Goal: Find specific page/section

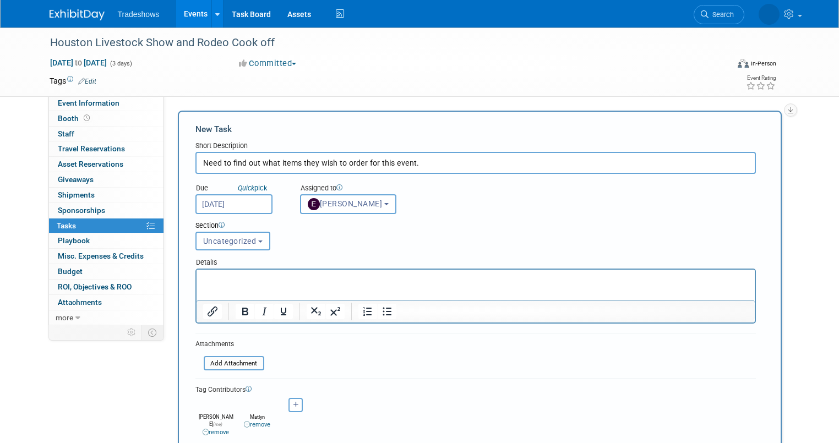
select select "12c27735-6e03-4fb4-8db7-8cf1635efa37"
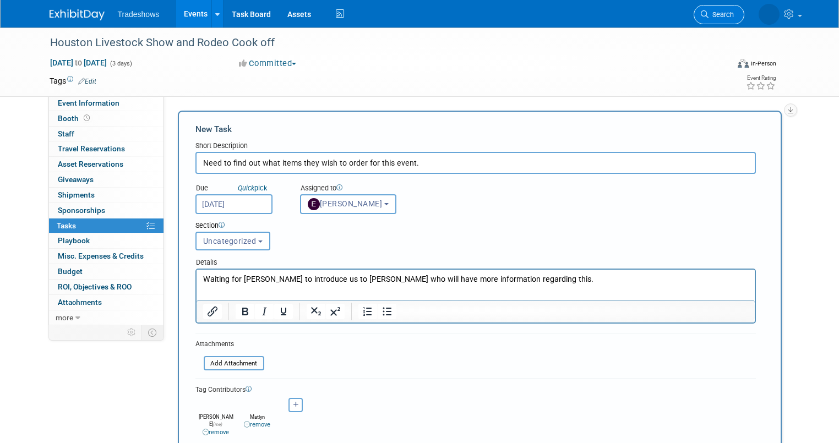
click at [722, 14] on span "Search" at bounding box center [720, 14] width 25 height 8
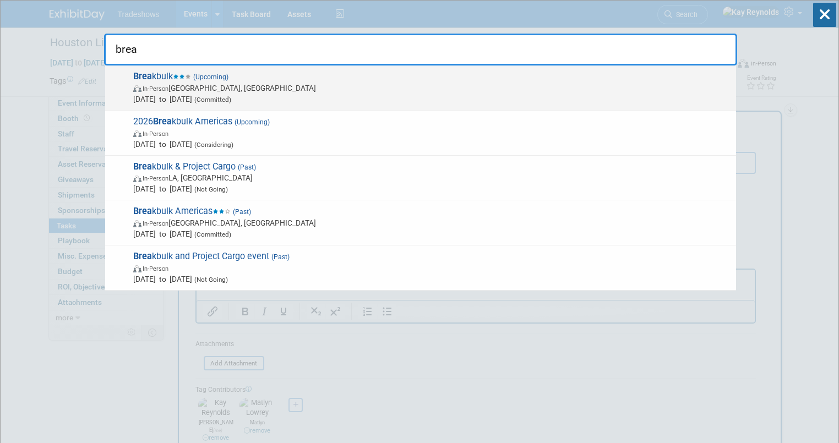
type input "brea"
click at [183, 85] on span "In-Person [GEOGRAPHIC_DATA], [GEOGRAPHIC_DATA]" at bounding box center [431, 88] width 597 height 11
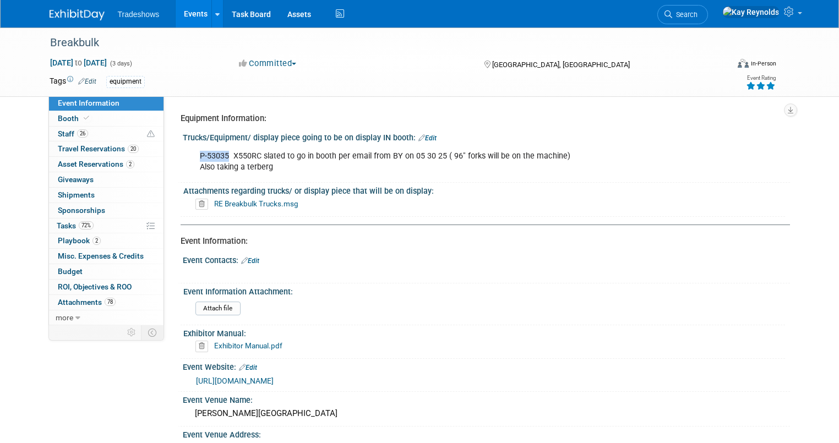
drag, startPoint x: 218, startPoint y: 157, endPoint x: 191, endPoint y: 157, distance: 27.0
click at [192, 157] on div "P-53035 X550RC slated to go in booth per email from BY on 05 30 25 ( 96" forks …" at bounding box center [432, 161] width 480 height 33
copy div "P-53035"
